Goal: Use online tool/utility

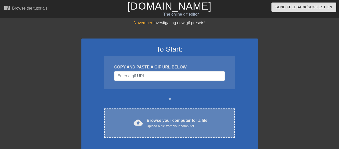
click at [163, 114] on div "cloud_upload Browse your computer for a file Upload a file from your computer C…" at bounding box center [169, 123] width 131 height 29
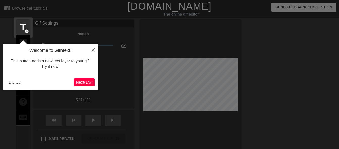
scroll to position [12, 0]
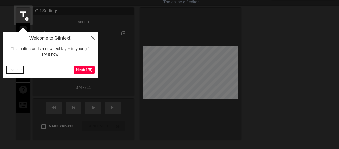
click at [19, 69] on button "End tour" at bounding box center [14, 70] width 17 height 8
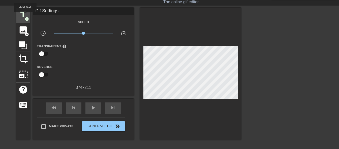
click at [25, 15] on span "title" at bounding box center [23, 15] width 10 height 10
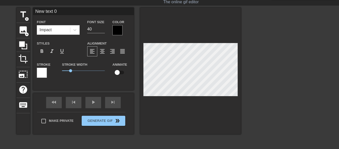
scroll to position [1, 1]
type input "I"
type textarea "I"
type input "I"
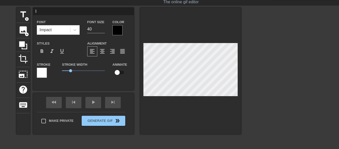
type textarea "I"
type input "I m"
type textarea "I m"
type input "I me"
type textarea "I me"
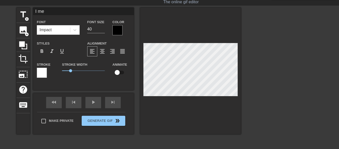
type input "I mea"
type textarea "I mea"
type input "I mean"
type textarea "I mean"
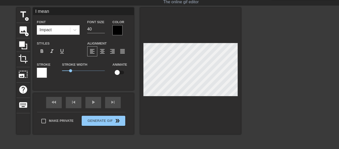
type input "I mean,"
type textarea "I mean,"
type input "I mean,"
type textarea "I mean,"
type input "I mean, i"
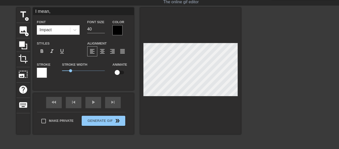
type textarea "I mean, i"
type input "I mean, it"
type textarea "I mean, it"
type input "I mean, it´s"
type textarea "I mean, it´s"
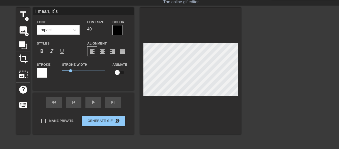
type input "I mean, it´s"
type textarea "I mean, it´s"
type input "I mean, it´s H"
type textarea "I mean, it´s H"
type input "I mean, it´s Ha"
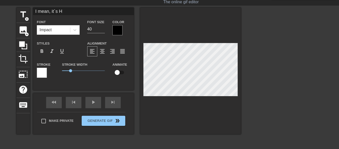
type textarea "I mean, it´s Ha"
type input "I mean, it´s Had"
type textarea "I mean, it´s Had"
type input "I mean, it´s Hadj"
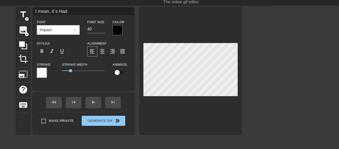
type textarea "I mean, it´s Hadj"
type input "I mean, it´s Hadja"
type textarea "I mean, it´s Hadja"
type input "I mean, it´s Hadja."
type textarea "I mean, it´s Hadja."
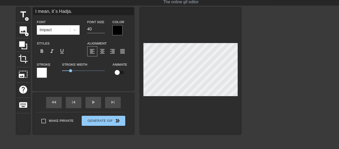
type input "I mean, it´s Hadja.."
type textarea "I mean, it´s Hadja.."
type input "I mean, it´s Hadja..."
type textarea "I mean, it´s Hadja..."
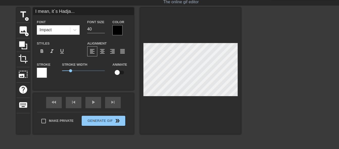
click at [250, 66] on div at bounding box center [285, 83] width 76 height 151
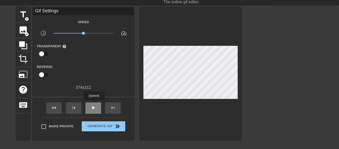
click at [94, 104] on div "play_arrow" at bounding box center [93, 108] width 16 height 11
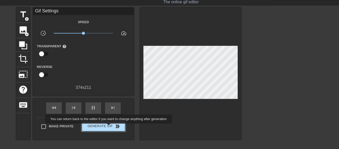
type input "30"
click at [109, 127] on span "Generate Gif double_arrow" at bounding box center [104, 126] width 40 height 6
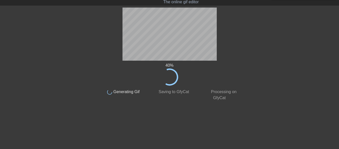
click at [255, 45] on div at bounding box center [285, 83] width 76 height 151
click at [126, 69] on div "72 %" at bounding box center [170, 73] width 142 height 23
click at [140, 73] on div "72 %" at bounding box center [170, 73] width 142 height 23
drag, startPoint x: 140, startPoint y: 73, endPoint x: 101, endPoint y: 3, distance: 80.0
click at [135, 66] on div "72 %" at bounding box center [170, 73] width 142 height 23
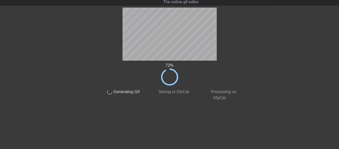
click at [265, 58] on div at bounding box center [285, 83] width 76 height 151
drag, startPoint x: 177, startPoint y: 73, endPoint x: 95, endPoint y: 7, distance: 105.0
click at [173, 69] on icon at bounding box center [169, 77] width 17 height 17
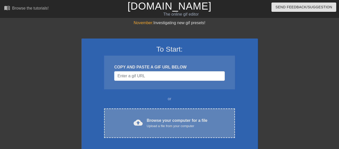
click at [183, 129] on div "cloud_upload Browse your computer for a file Upload a file from your computer C…" at bounding box center [169, 123] width 131 height 29
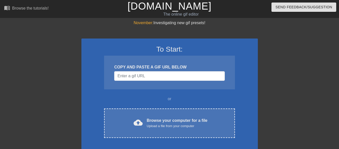
scroll to position [12, 0]
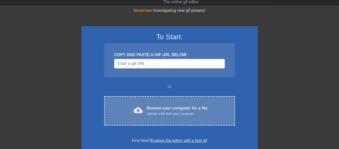
click at [169, 110] on div "Browse your computer for a file Upload a file from your computer" at bounding box center [177, 110] width 61 height 11
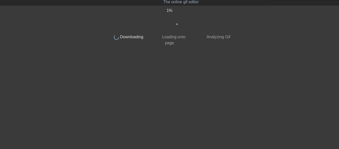
scroll to position [0, 0]
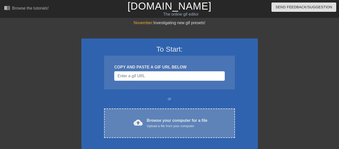
click at [134, 123] on span "cloud_upload" at bounding box center [138, 122] width 9 height 9
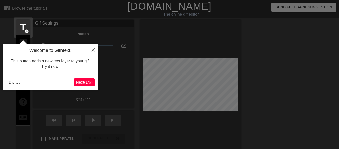
scroll to position [12, 0]
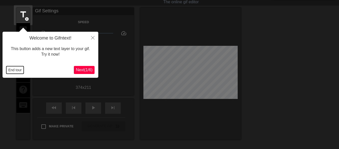
click at [20, 70] on button "End tour" at bounding box center [14, 70] width 17 height 8
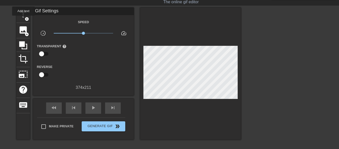
drag, startPoint x: 23, startPoint y: 19, endPoint x: 31, endPoint y: 19, distance: 7.3
click at [25, 19] on div "title add_circle" at bounding box center [23, 15] width 14 height 15
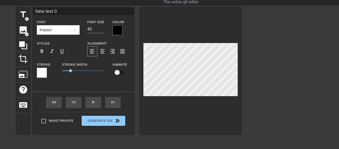
scroll to position [1, 1]
type input "I"
type textarea "I"
type input "I"
type textarea "I"
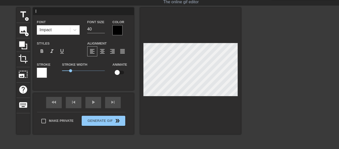
type input "I m"
type textarea "I m"
type input "I me"
type textarea "I me"
type input "I mea"
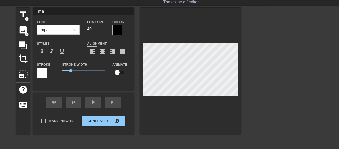
type textarea "I mea"
type input "I mean"
type textarea "I mean"
type input "I mean,"
type textarea "I mean,"
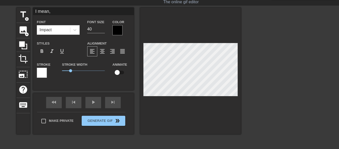
type input "I mean,"
type textarea "I mean,"
type input "I mean, i"
type textarea "I mean, i"
type input "I mean, it"
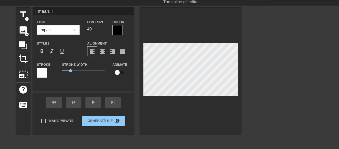
type textarea "I mean, it"
type input "I mean, it´s"
type textarea "I mean, it´s"
type input "I mean, it´s"
type textarea "I mean, it´s"
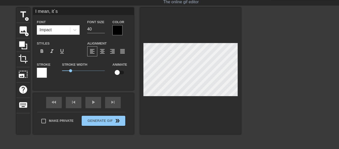
type input "I mean, it´s h"
type textarea "I mean, it´s h"
type input "I mean, it´s ha"
type textarea "I mean, it´s ha"
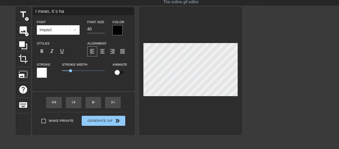
type input "I mean, it´s had"
type textarea "I mean, it´s had"
type input "I mean, it´s ha"
type textarea "I mean, it´s ha"
type input "I mean, it´s h"
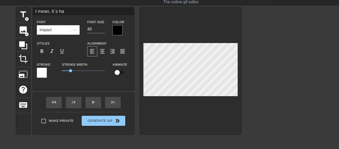
type textarea "I mean, it´s h"
type input "I mean, it´s"
type textarea "I mean, it´s"
type input "I mean, it´s h"
type textarea "I mean, it´s h"
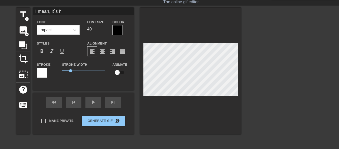
type input "I mean, it´s"
type textarea "I mean, it´s"
type input "I mean, it´s H"
type textarea "I mean, it´s H"
type input "I mean, it´s Ha"
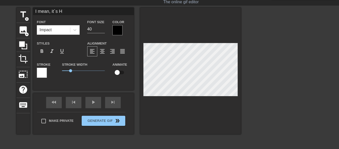
type textarea "I mean, it´s Ha"
type input "I mean, it´s Had"
type textarea "I mean, it´s Had"
type input "I mean, it´s Hadj"
type textarea "I mean, it´s Hadj"
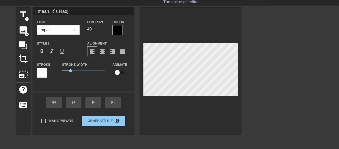
type input "I mean, it´s Hadja"
type textarea "I mean, it´s Hadja"
type input "I mean, it´s Hadja."
type textarea "I mean, it´s Hadja."
type input "I mean, it´s Hadja.."
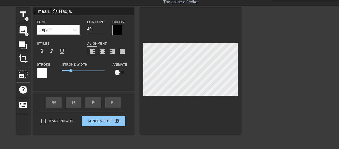
type textarea "I mean, it´s Hadja.."
type input "I mean, it´s Hadja..."
type textarea "I mean, it´s Hadja..."
type input "I mean, it´s Hadja...."
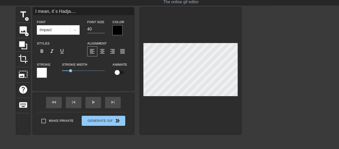
type textarea "I mean, it´s Hadja...."
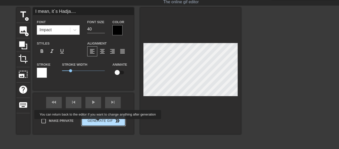
click at [98, 123] on span "Generate Gif double_arrow" at bounding box center [104, 121] width 40 height 6
